Goal: Navigation & Orientation: Go to known website

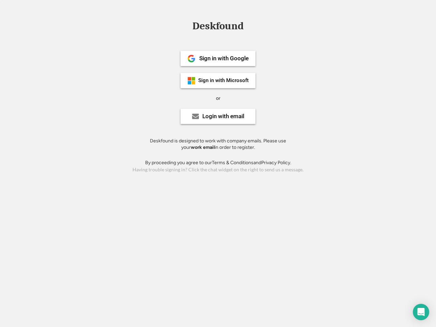
click at [218, 98] on div "or" at bounding box center [218, 98] width 4 height 7
click at [218, 27] on div "Deskfound" at bounding box center [218, 26] width 58 height 11
click at [186, 26] on div "Deskfound" at bounding box center [218, 27] width 436 height 13
click at [218, 27] on div "Deskfound" at bounding box center [218, 26] width 58 height 11
click at [218, 98] on div "or" at bounding box center [218, 98] width 4 height 7
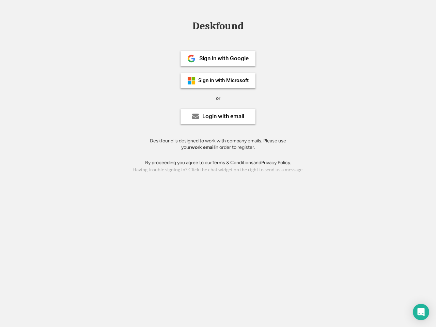
click at [218, 58] on div "Sign in with Google" at bounding box center [223, 59] width 49 height 6
click at [224, 58] on div "Sign in with Google" at bounding box center [223, 59] width 49 height 6
click at [192, 59] on img at bounding box center [192, 59] width 8 height 8
click at [218, 80] on div "Sign in with Microsoft" at bounding box center [223, 80] width 50 height 5
click at [224, 80] on div "Sign in with Microsoft" at bounding box center [223, 80] width 50 height 5
